Goal: Use online tool/utility: Utilize a website feature to perform a specific function

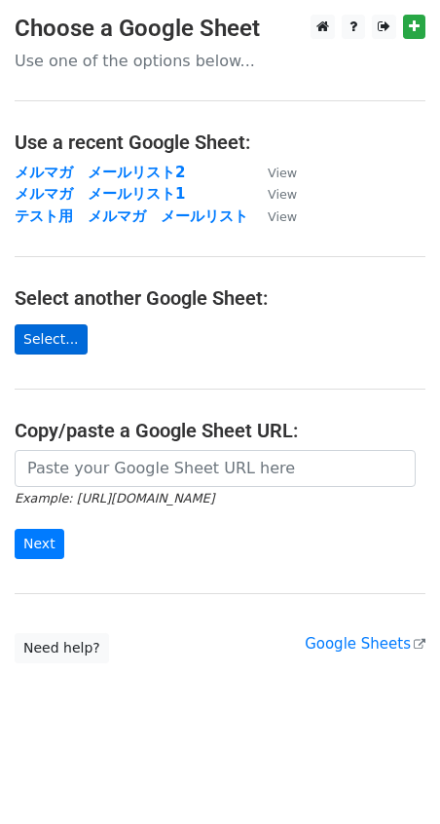
click at [59, 340] on link "Select..." at bounding box center [51, 339] width 73 height 30
click at [63, 339] on link "Select..." at bounding box center [51, 339] width 73 height 30
